Goal: Find specific page/section: Find specific page/section

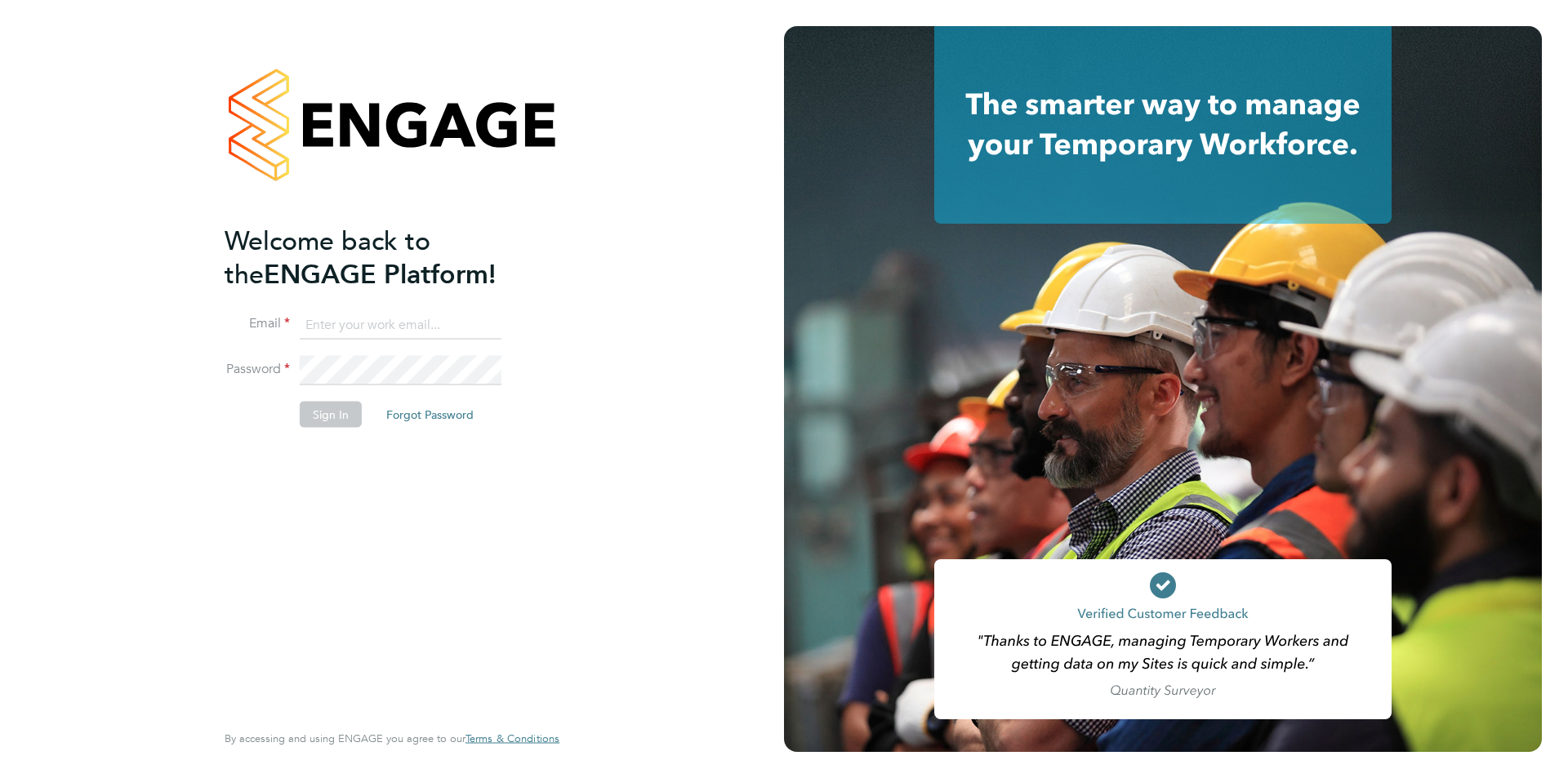
type input "timlerwill@itsconstruction.co.uk"
click at [230, 418] on li "Sign In Forgot Password" at bounding box center [384, 422] width 319 height 42
click at [318, 425] on button "Sign In" at bounding box center [330, 414] width 62 height 26
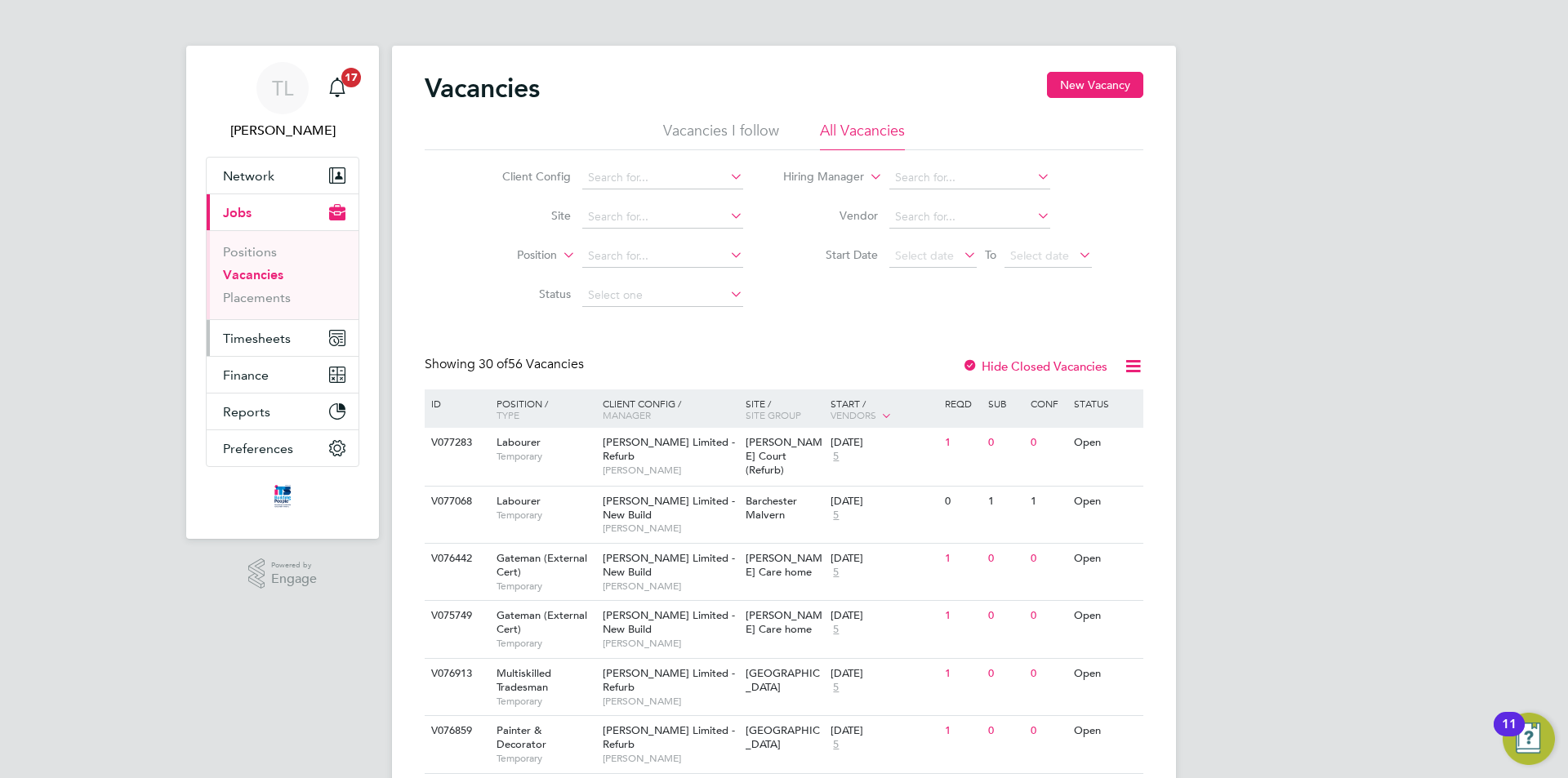
click at [254, 342] on span "Timesheets" at bounding box center [257, 338] width 68 height 15
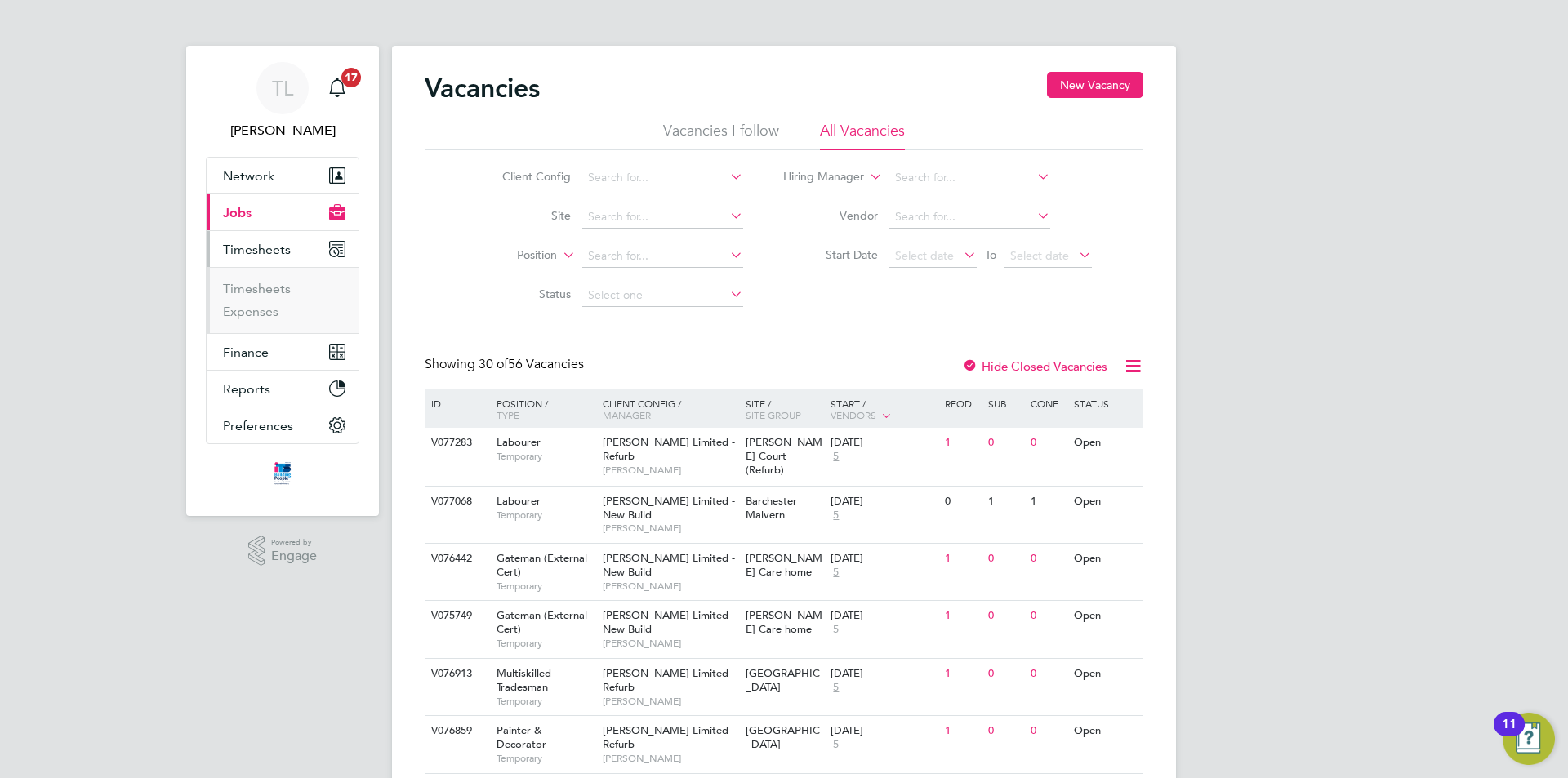
click at [259, 240] on button "Timesheets" at bounding box center [282, 249] width 152 height 36
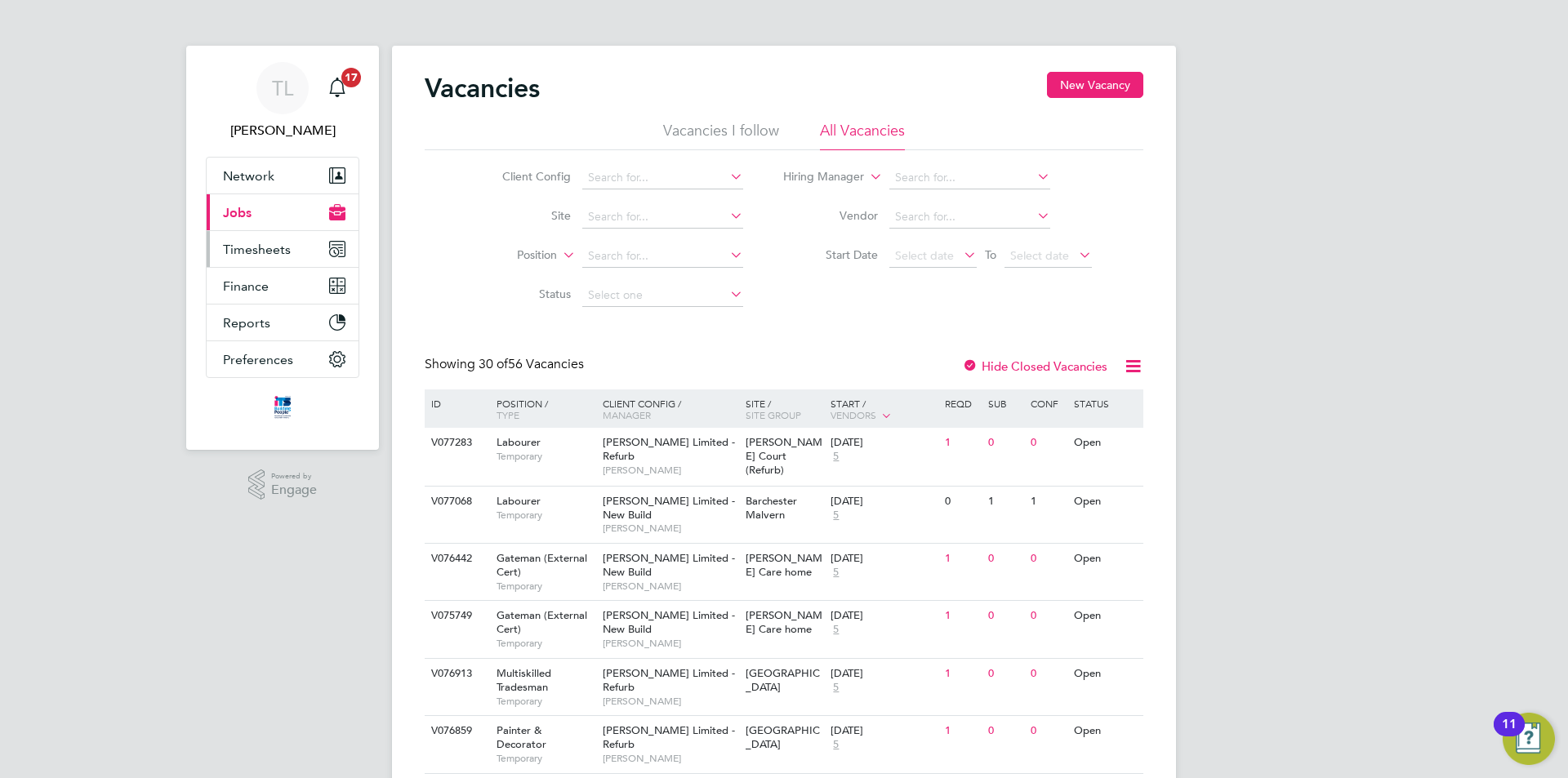
click at [266, 244] on span "Timesheets" at bounding box center [257, 249] width 68 height 15
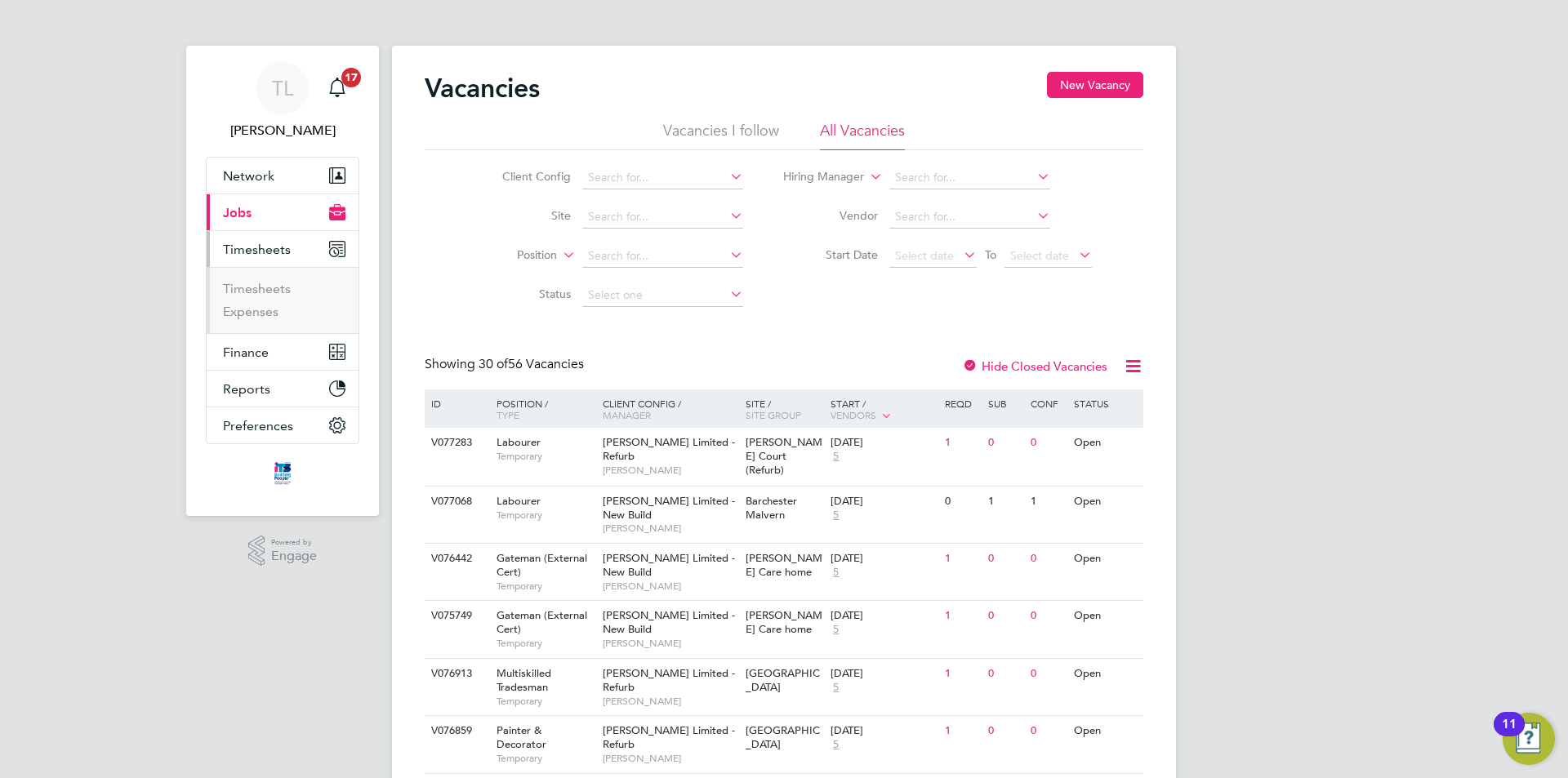
click at [258, 217] on button "Current page: Jobs" at bounding box center [282, 212] width 152 height 36
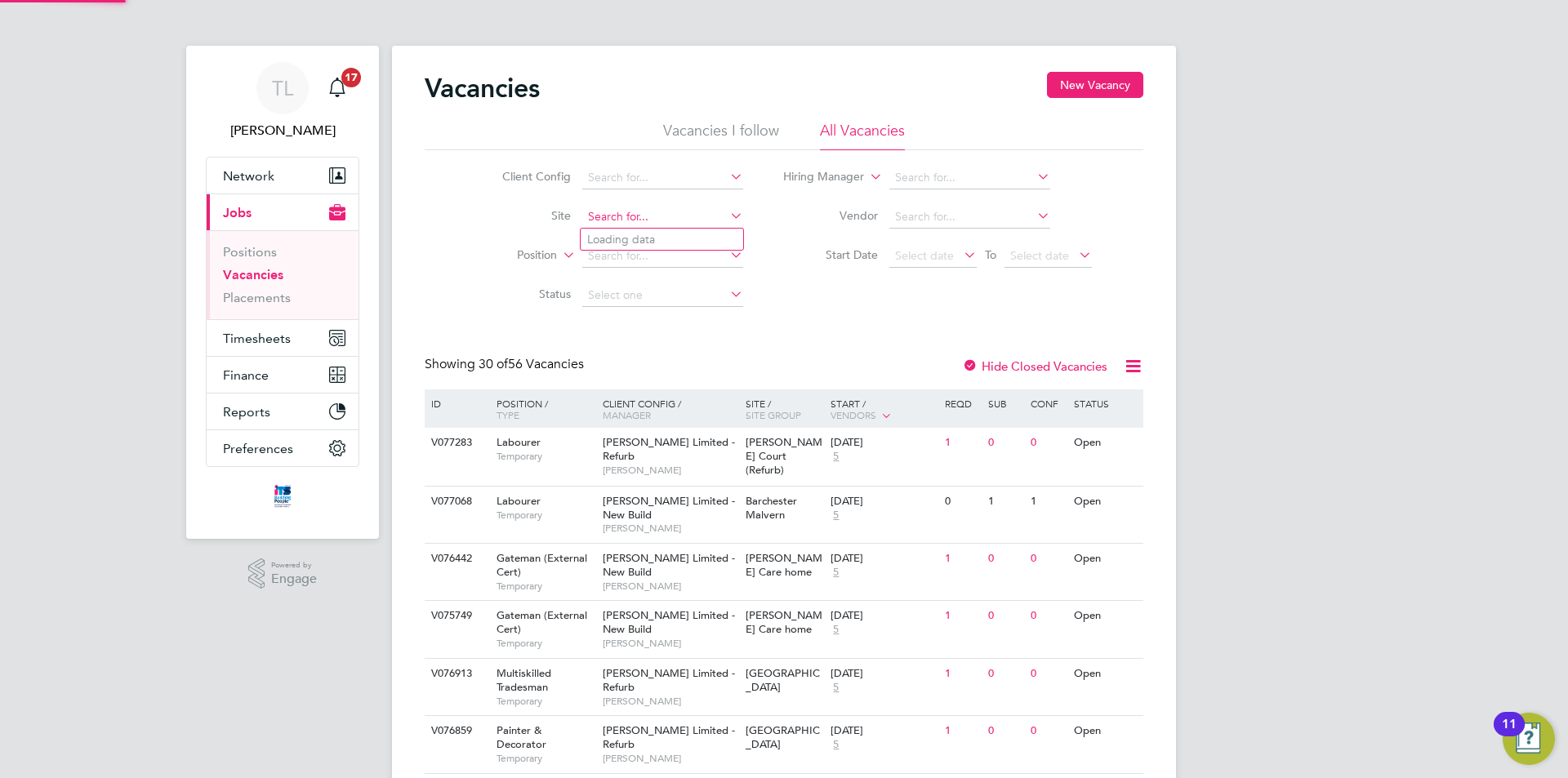
click at [656, 229] on li "Bideford" at bounding box center [674, 240] width 187 height 22
type input "Bideford"
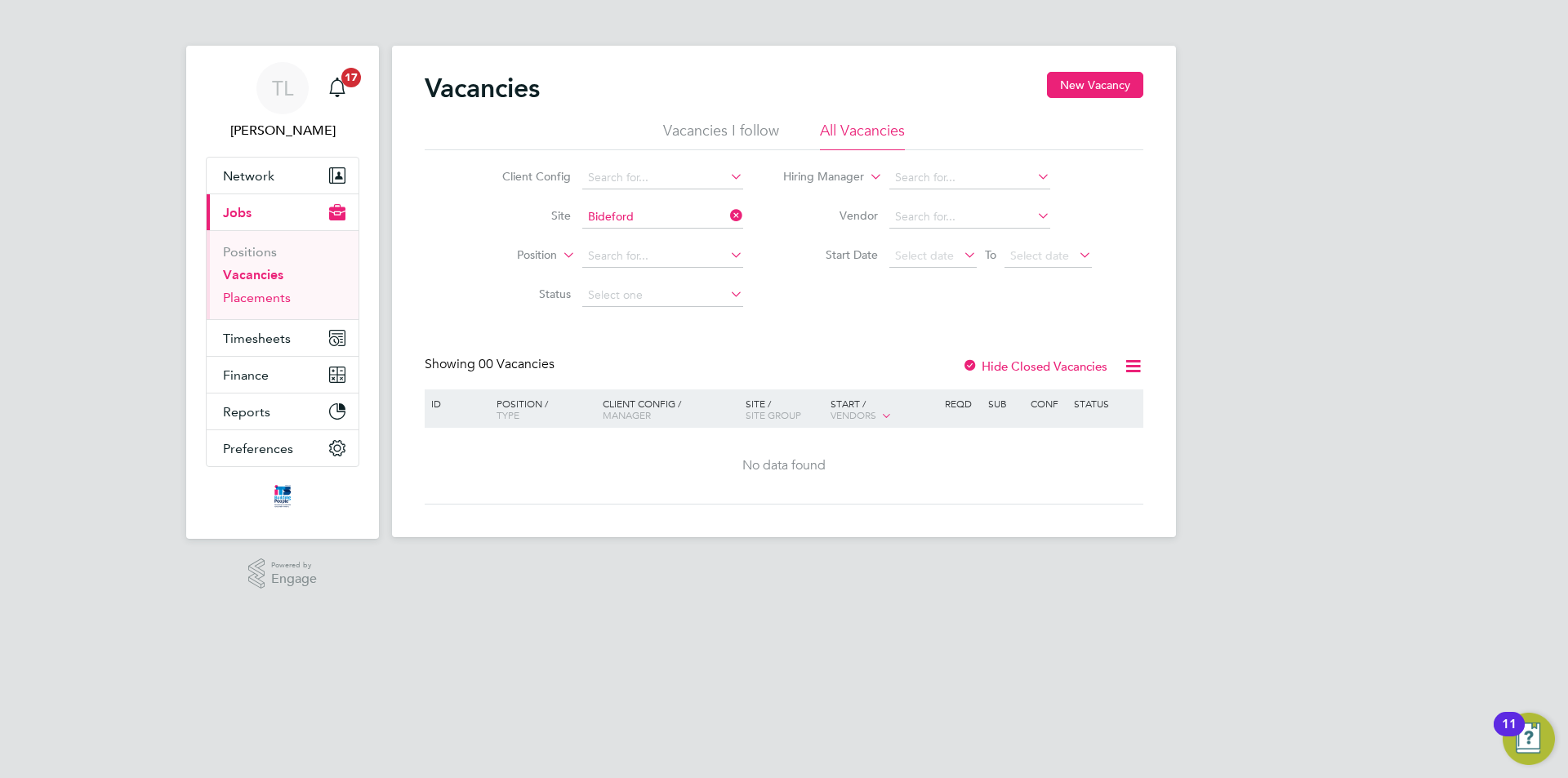
click at [246, 295] on link "Placements" at bounding box center [257, 297] width 68 height 15
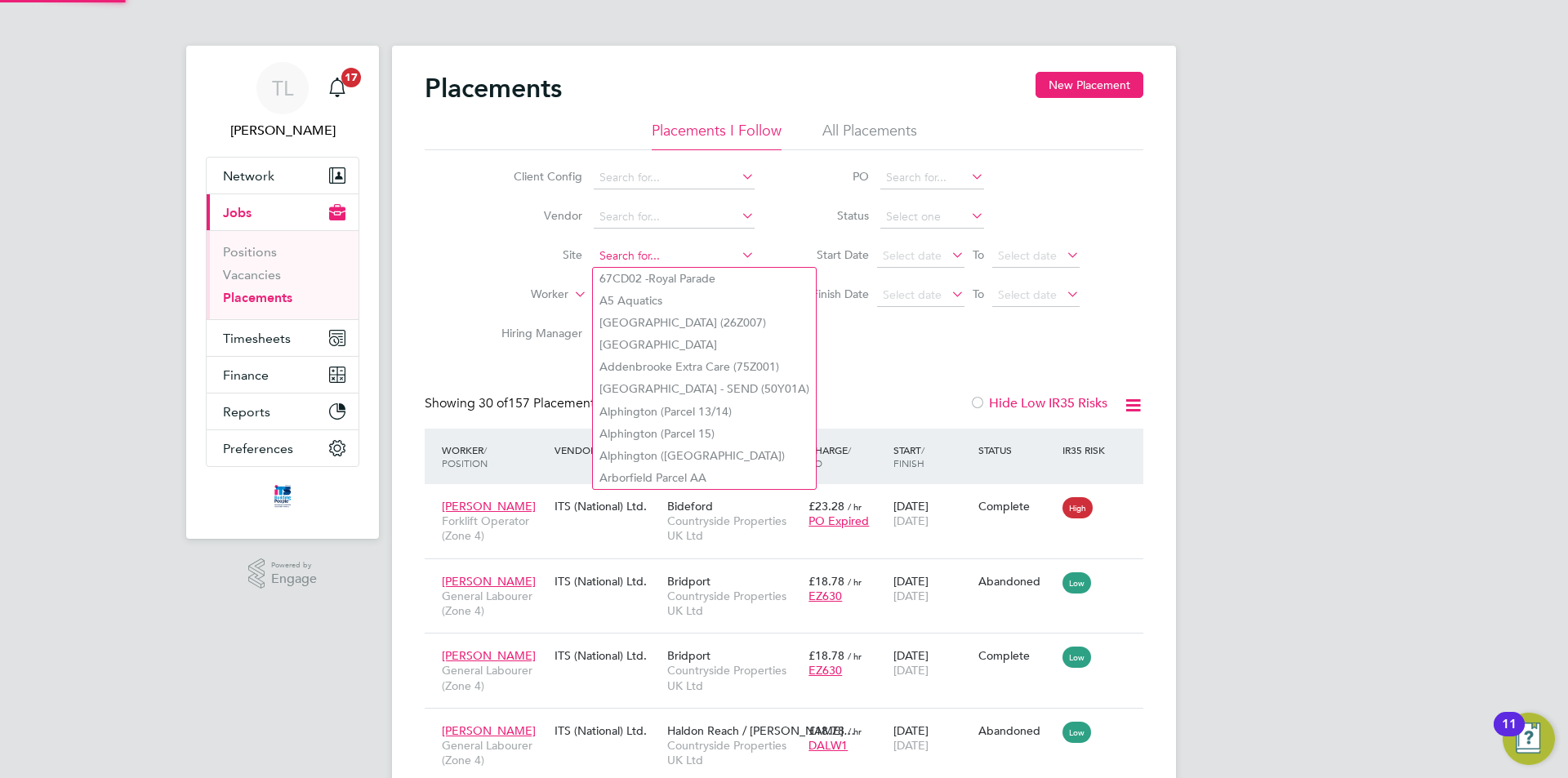
click at [641, 249] on input at bounding box center [674, 256] width 161 height 23
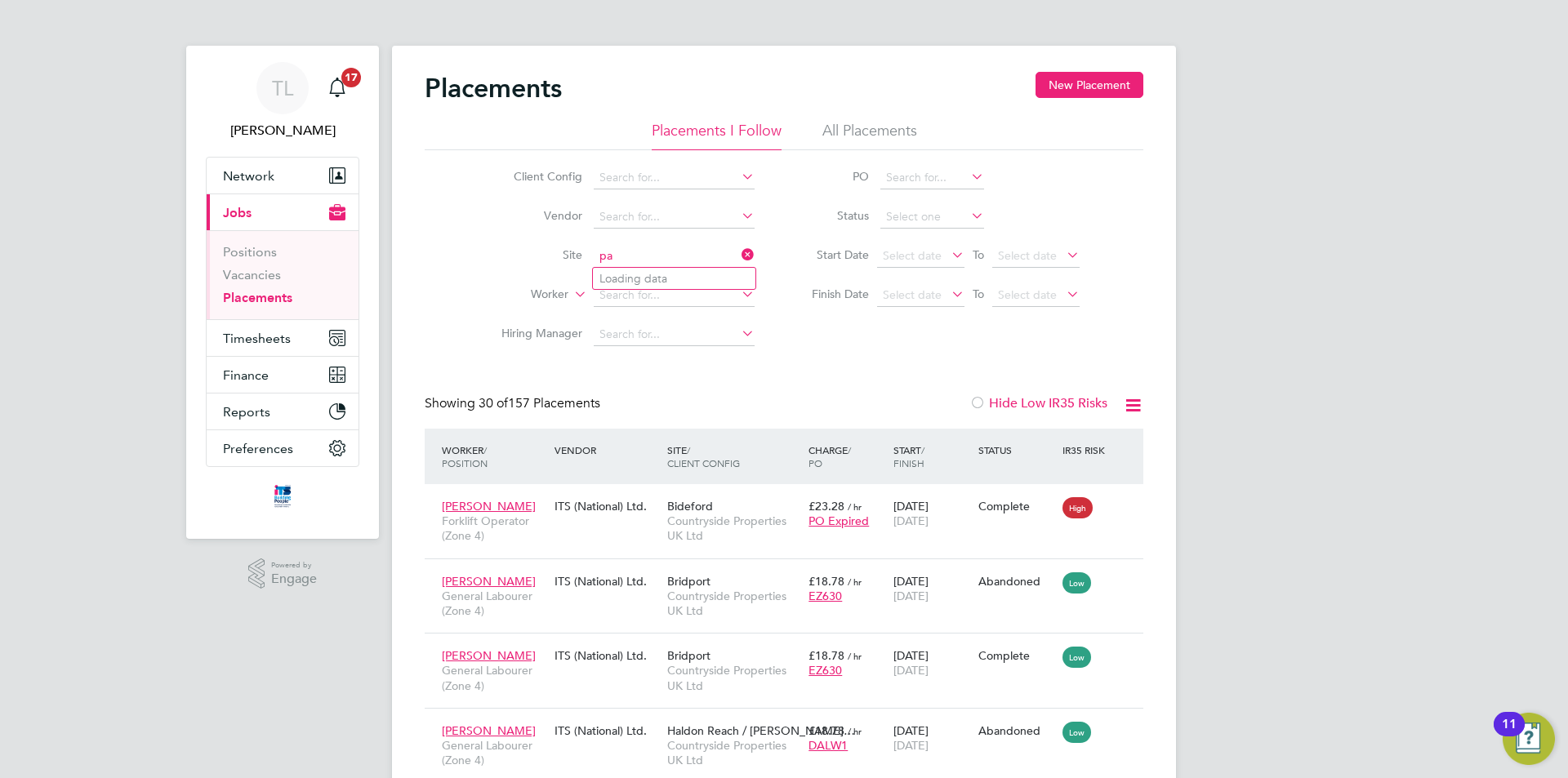
type input "p"
click at [648, 271] on li "Bidef ord" at bounding box center [686, 279] width 187 height 22
type input "Bideford"
